Goal: Information Seeking & Learning: Learn about a topic

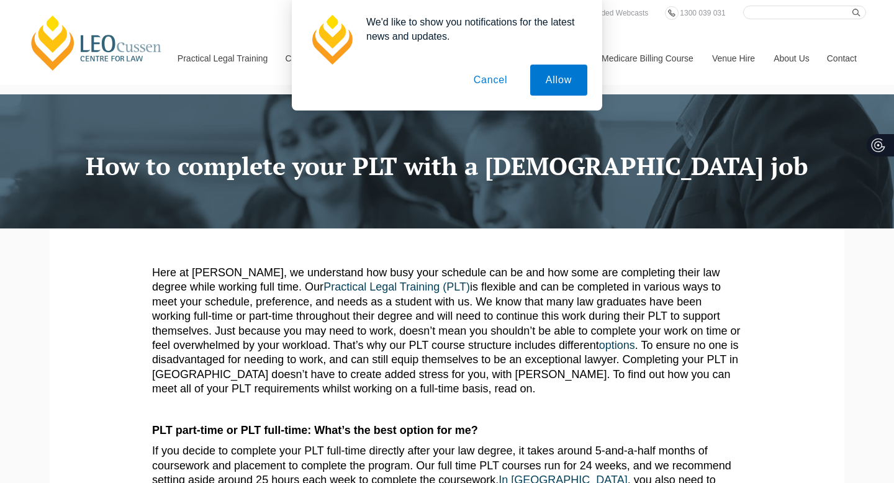
click at [497, 84] on button "Cancel" at bounding box center [490, 80] width 65 height 31
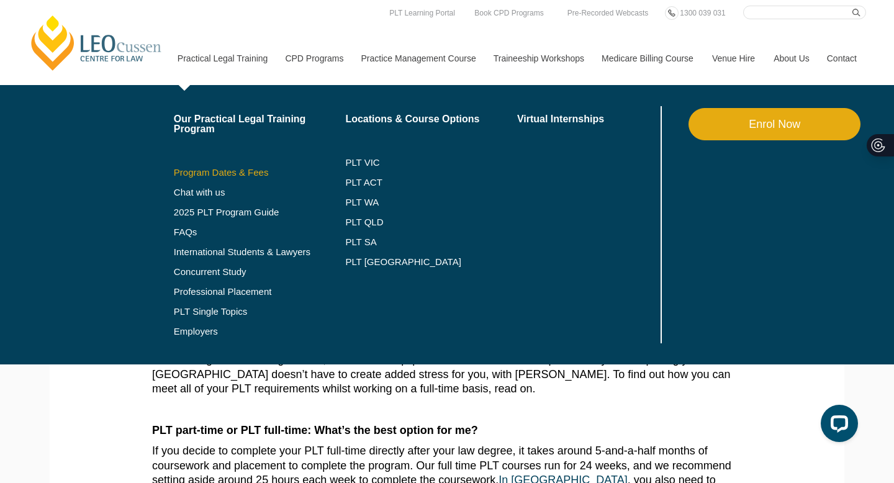
click at [193, 173] on link "Program Dates & Fees" at bounding box center [260, 173] width 172 height 10
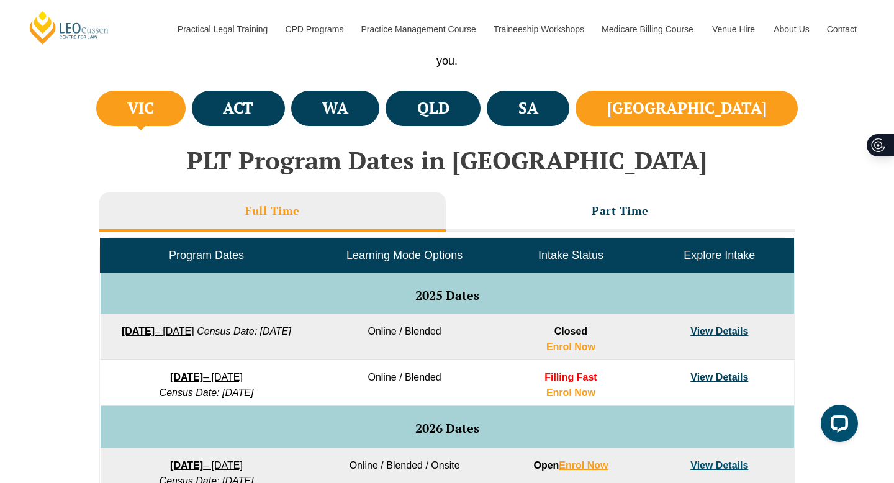
click at [750, 101] on h4 "[GEOGRAPHIC_DATA]" at bounding box center [687, 108] width 160 height 20
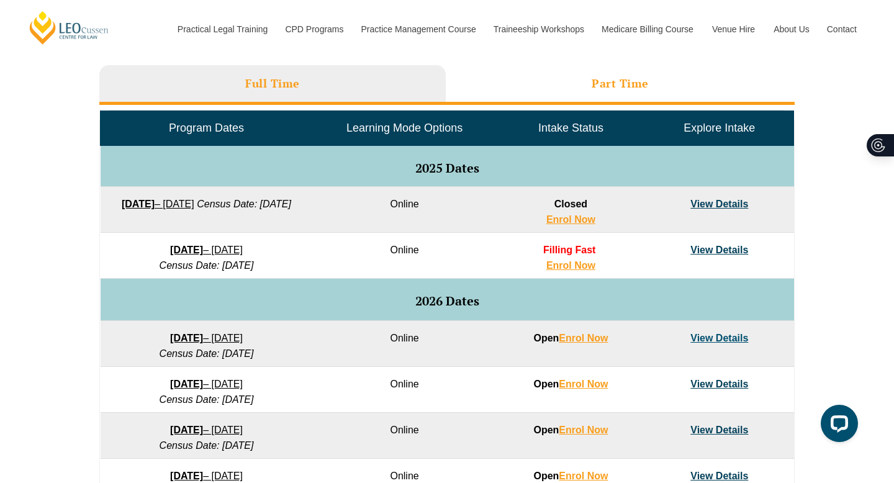
scroll to position [565, 0]
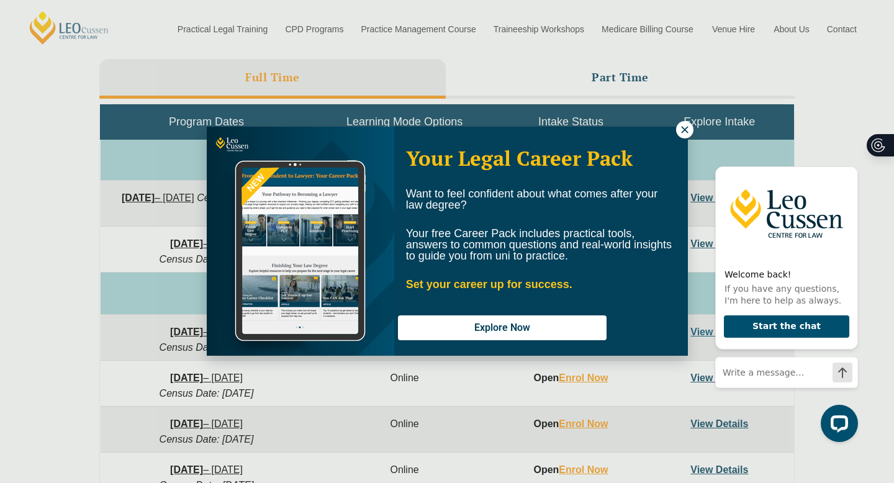
click at [683, 129] on icon at bounding box center [684, 129] width 7 height 7
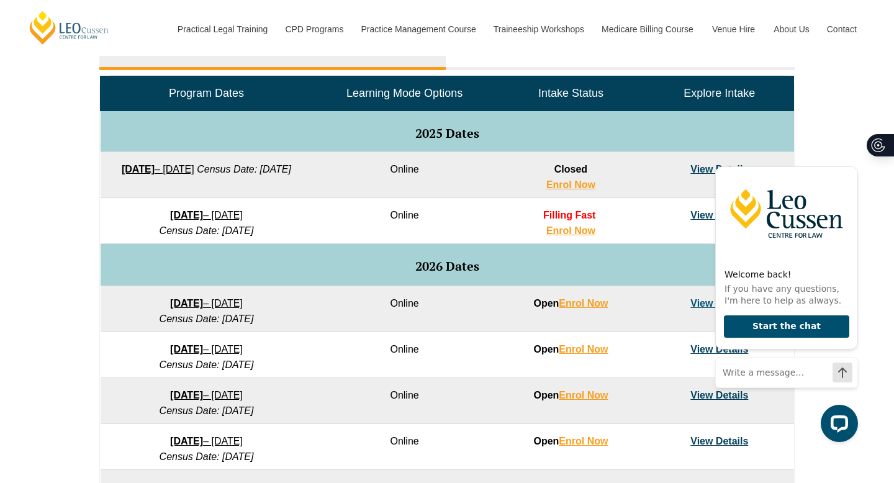
scroll to position [596, 0]
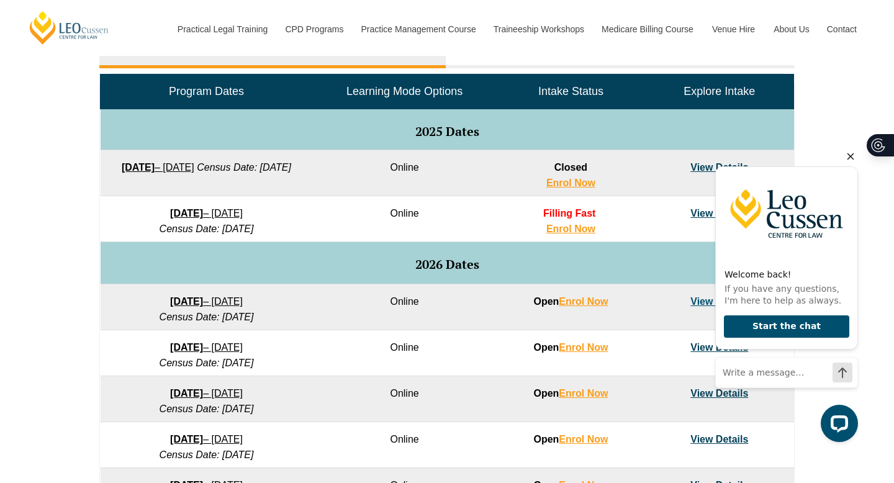
click at [849, 155] on icon "Hide greeting" at bounding box center [851, 156] width 7 height 7
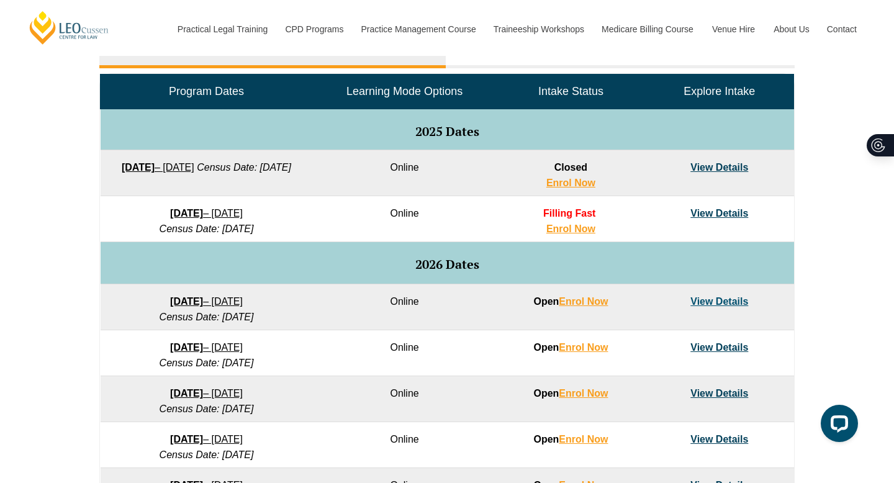
click at [725, 299] on link "View Details" at bounding box center [720, 301] width 58 height 11
